Goal: Task Accomplishment & Management: Use online tool/utility

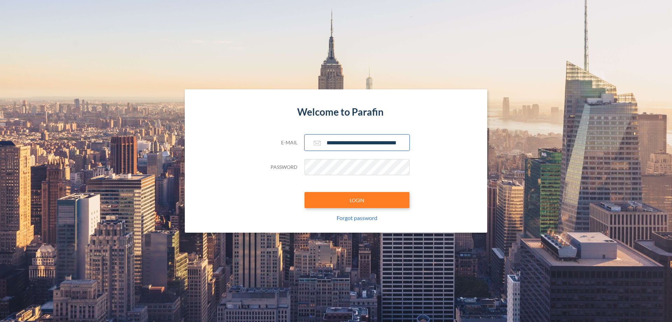
type input "**********"
click at [357, 200] on button "LOGIN" at bounding box center [357, 200] width 105 height 16
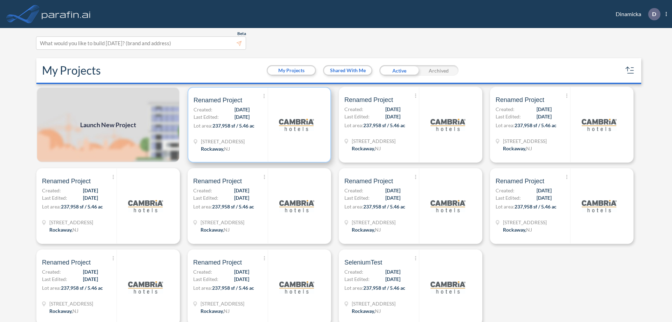
scroll to position [2, 0]
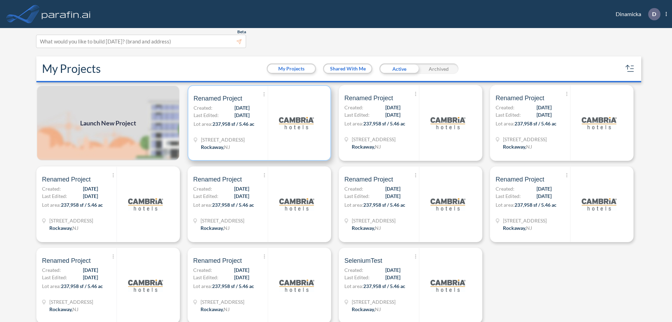
click at [258, 123] on p "Lot area: 237,958 sf / 5.46 ac" at bounding box center [231, 125] width 74 height 10
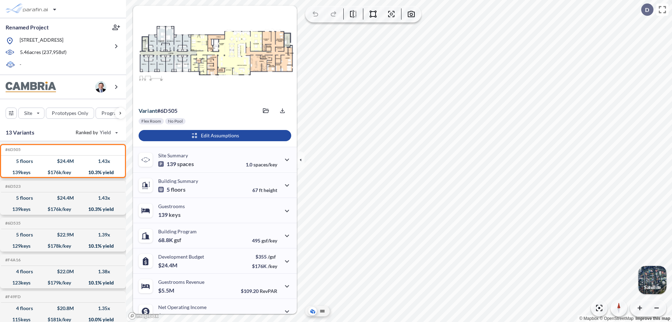
scroll to position [35, 0]
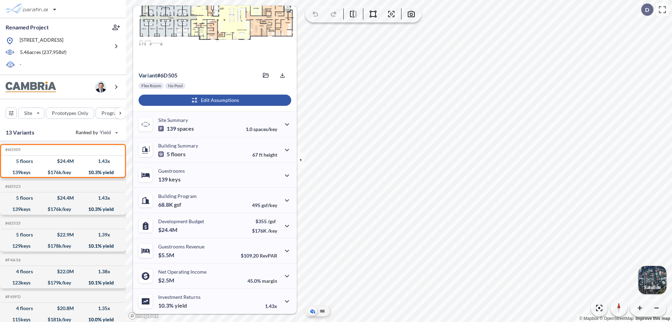
click at [214, 100] on div "button" at bounding box center [215, 100] width 153 height 11
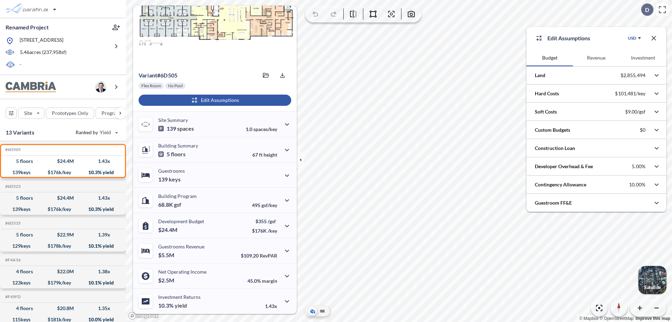
click at [643, 58] on button "Investment" at bounding box center [643, 57] width 47 height 17
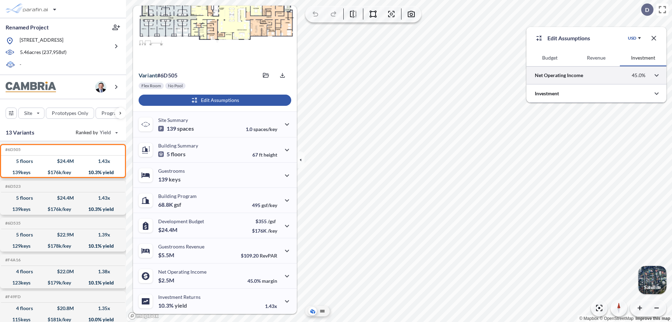
click at [597, 75] on div at bounding box center [596, 75] width 140 height 18
